Goal: Transaction & Acquisition: Purchase product/service

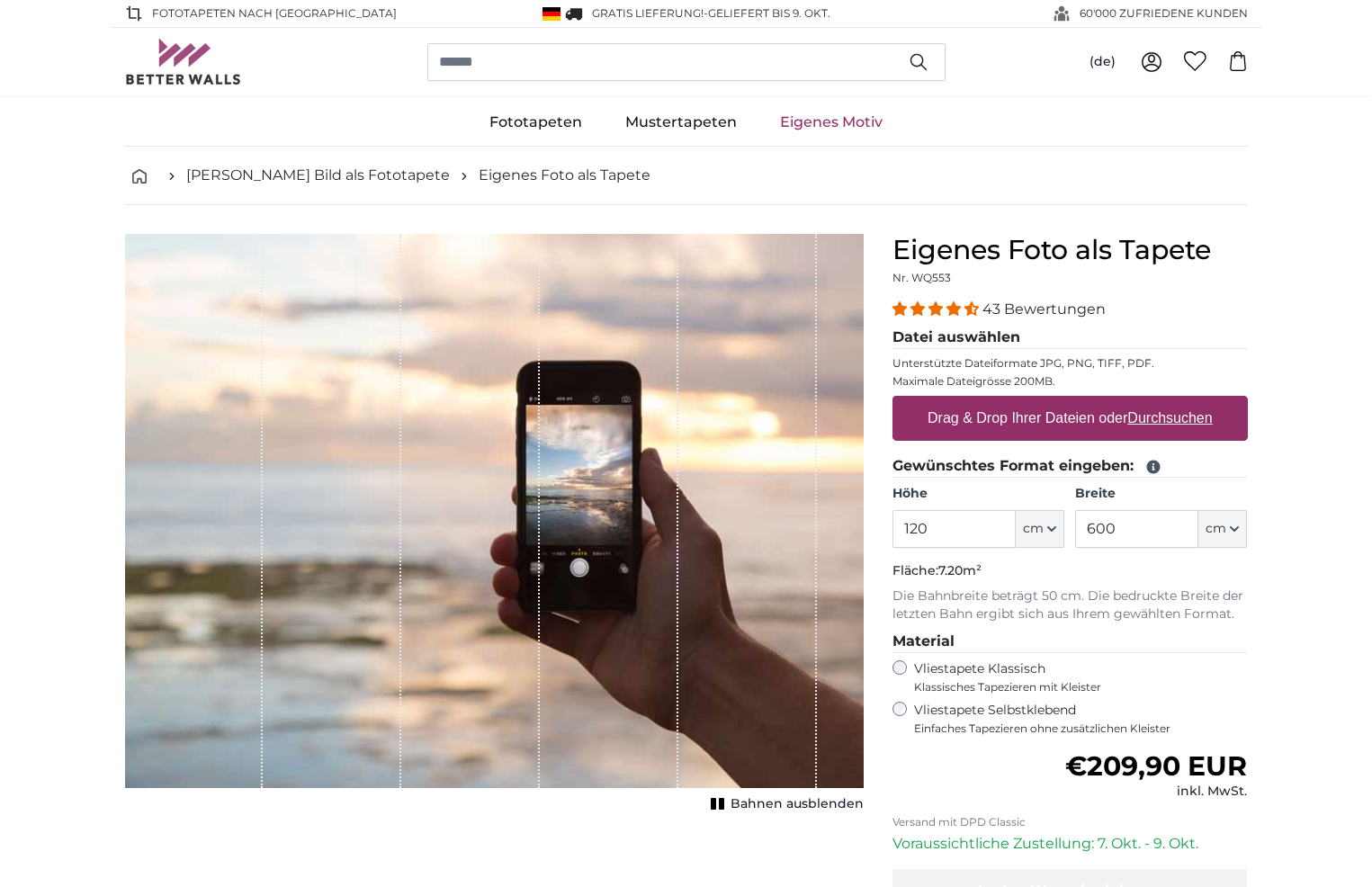
click at [1105, 182] on ul "[PERSON_NAME] Bild als Fototapete Eigenes Foto als Tapete" at bounding box center [686, 175] width 1123 height 21
click at [985, 175] on ul "[PERSON_NAME] Bild als Fototapete Eigenes Foto als Tapete" at bounding box center [686, 175] width 1123 height 21
click at [605, 724] on div "1 of 1" at bounding box center [610, 510] width 138 height 554
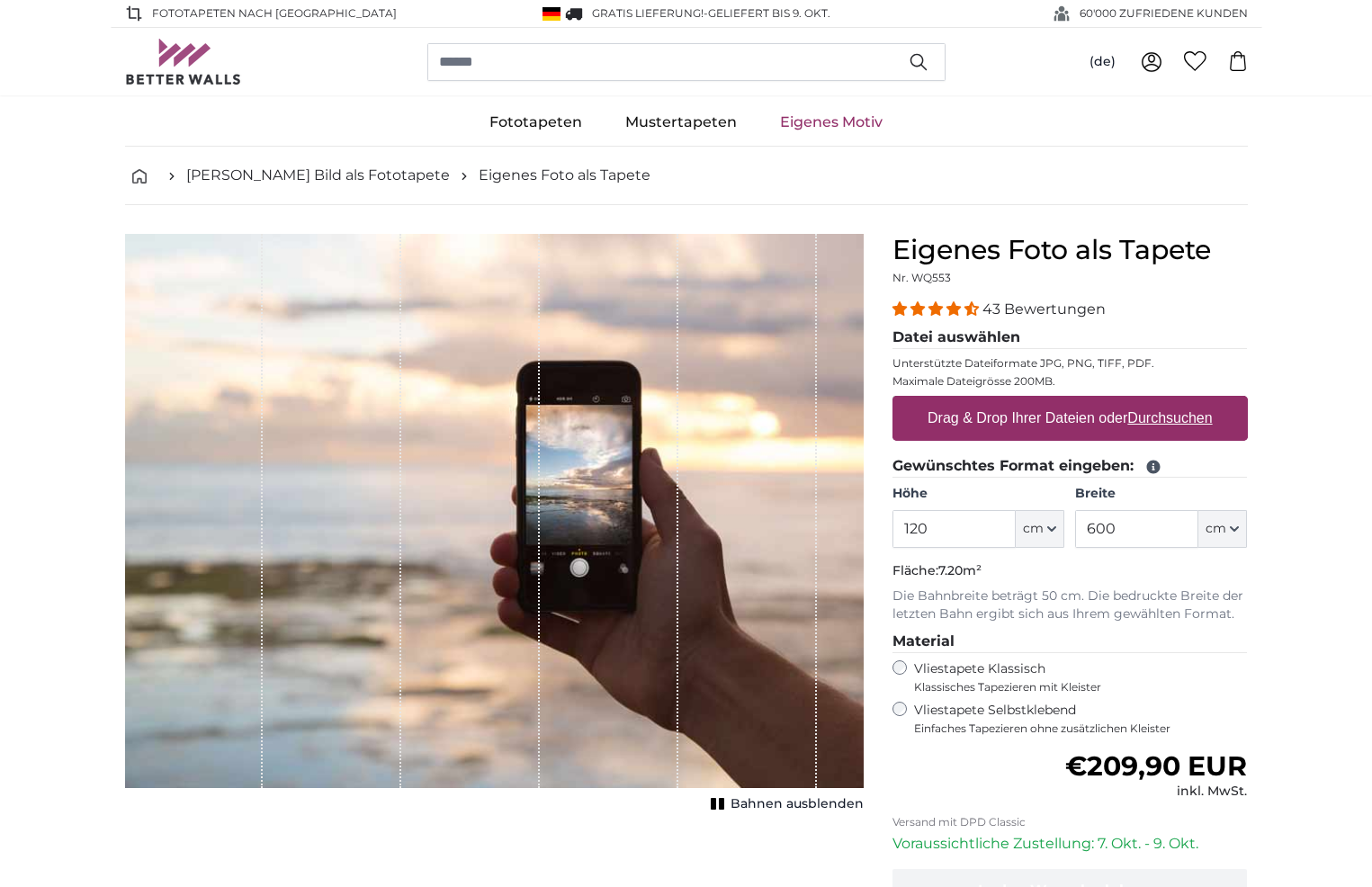
click at [605, 724] on div "1 of 1" at bounding box center [610, 510] width 138 height 554
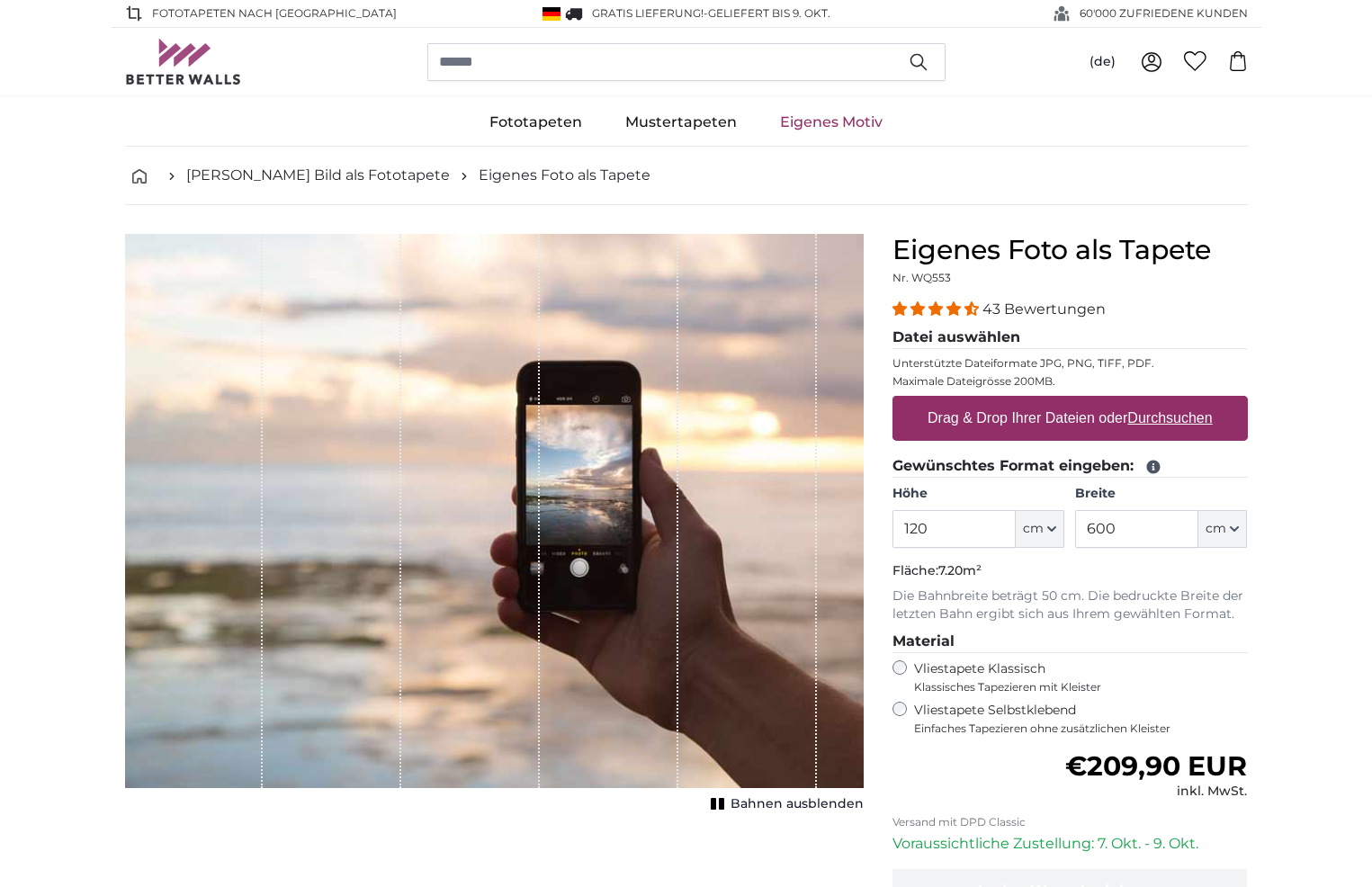
click at [605, 724] on div "1 of 1" at bounding box center [610, 510] width 138 height 554
click at [1072, 140] on ul "Fototapeten Natur Wald Wasserfall Strand Berge Meer [GEOGRAPHIC_DATA] Landschaf…" at bounding box center [686, 123] width 1123 height 48
